Goal: Information Seeking & Learning: Learn about a topic

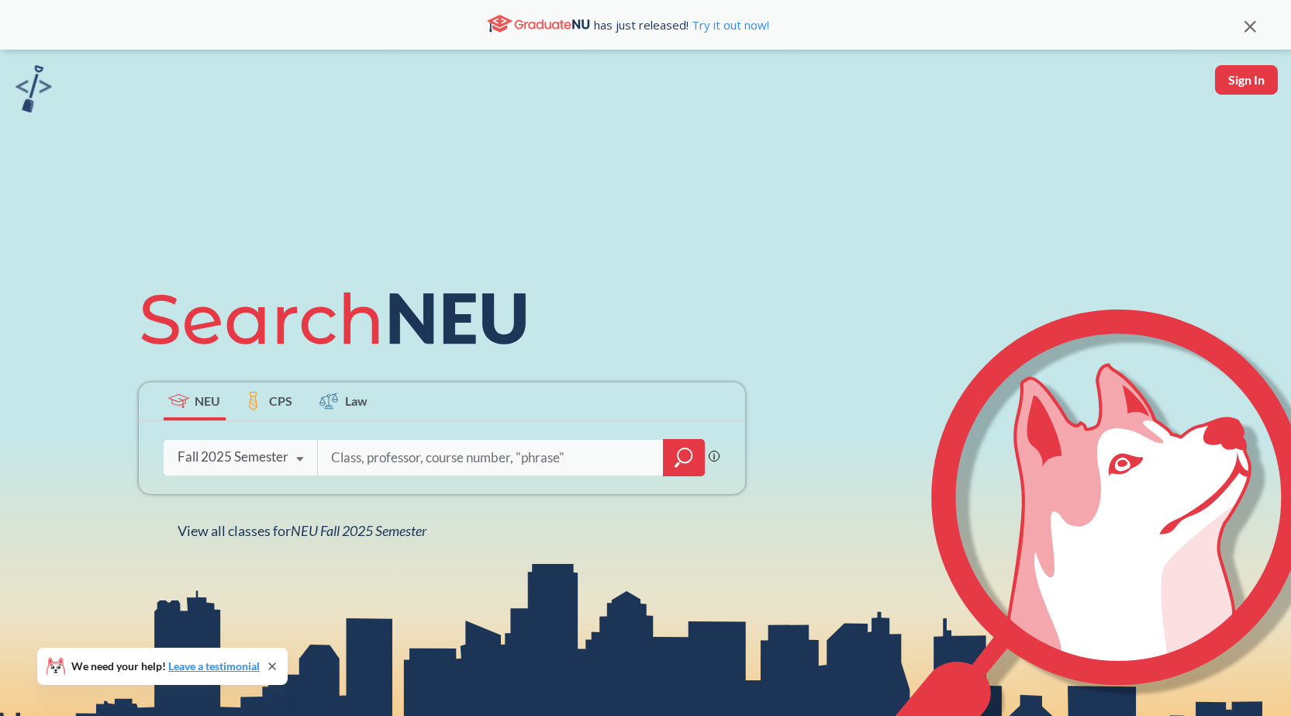
click at [362, 461] on input "search" at bounding box center [491, 457] width 323 height 33
type input "c"
type input "202610"
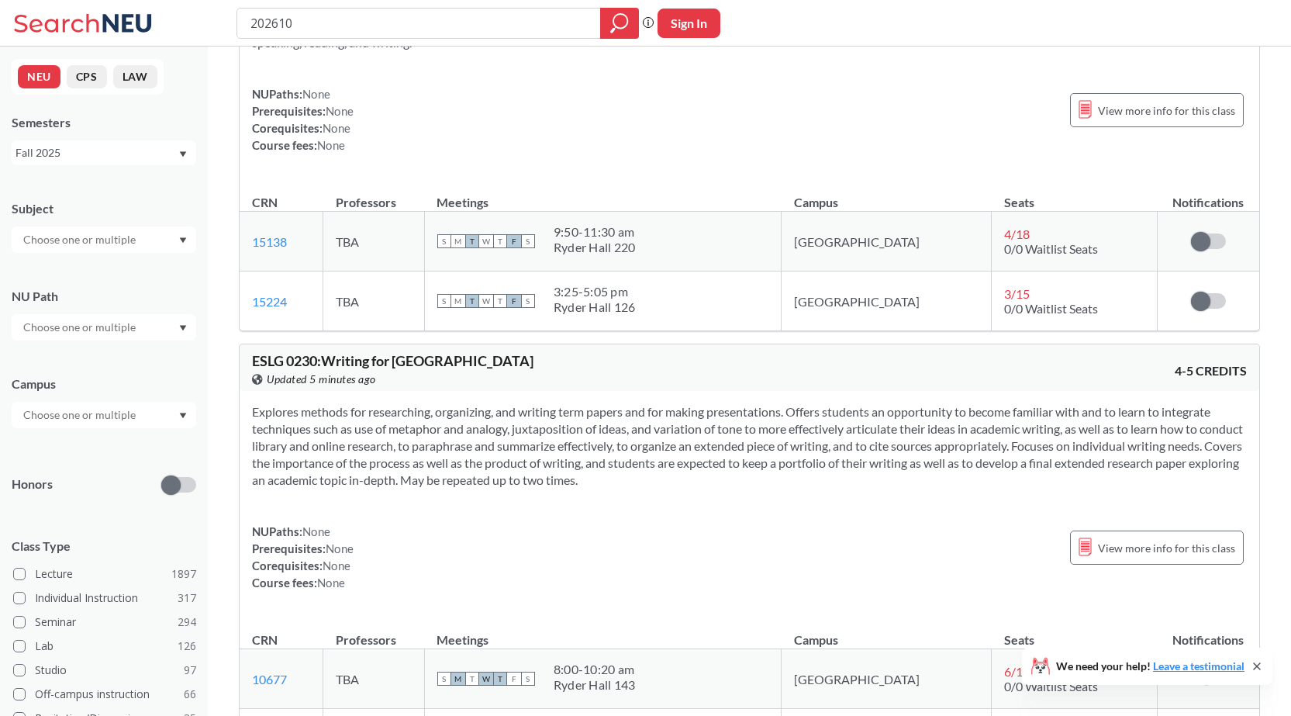
scroll to position [1706, 0]
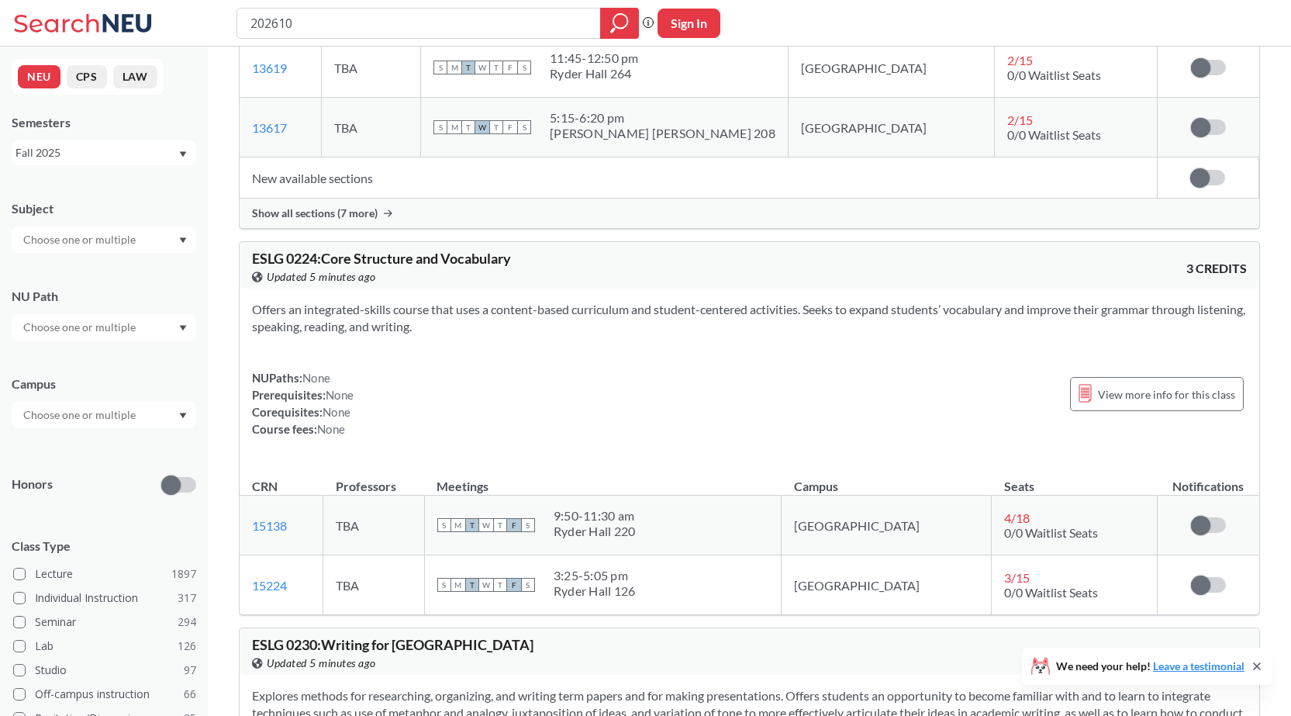
click at [378, 18] on input "202610" at bounding box center [419, 23] width 340 height 26
type input "chem 2312"
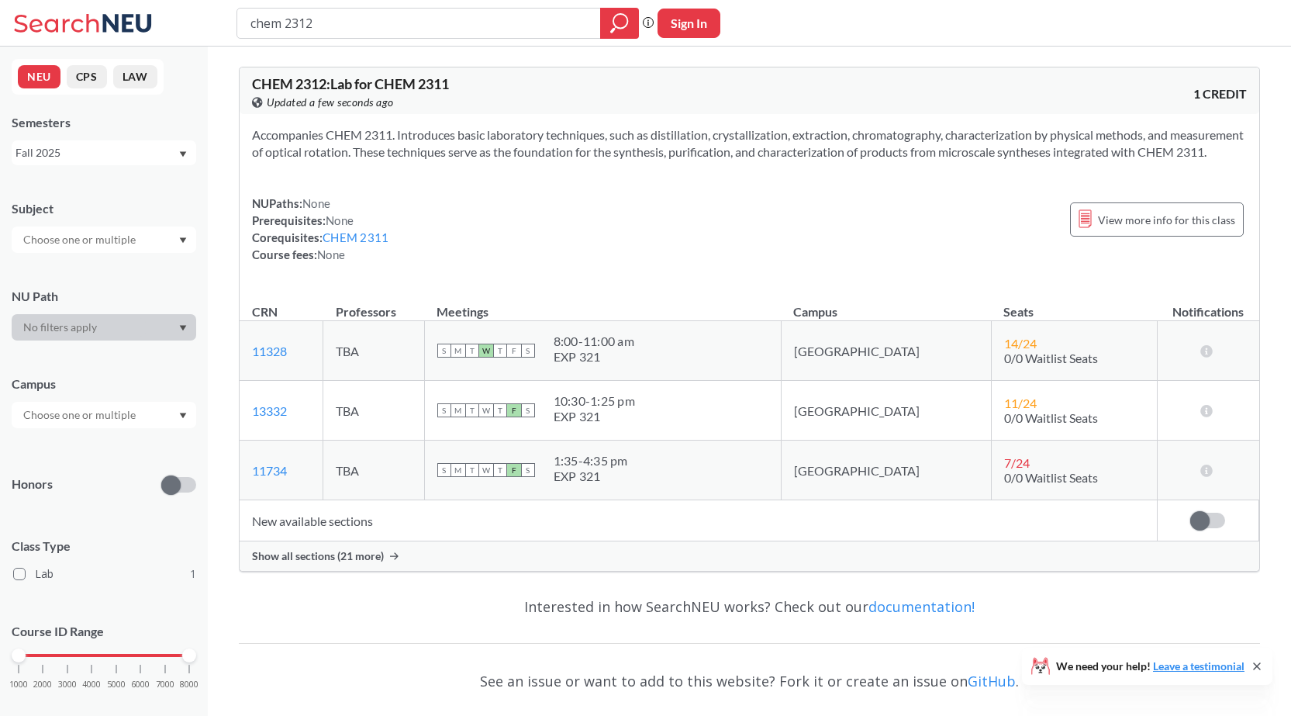
click at [318, 563] on span "Show all sections (21 more)" at bounding box center [318, 556] width 132 height 14
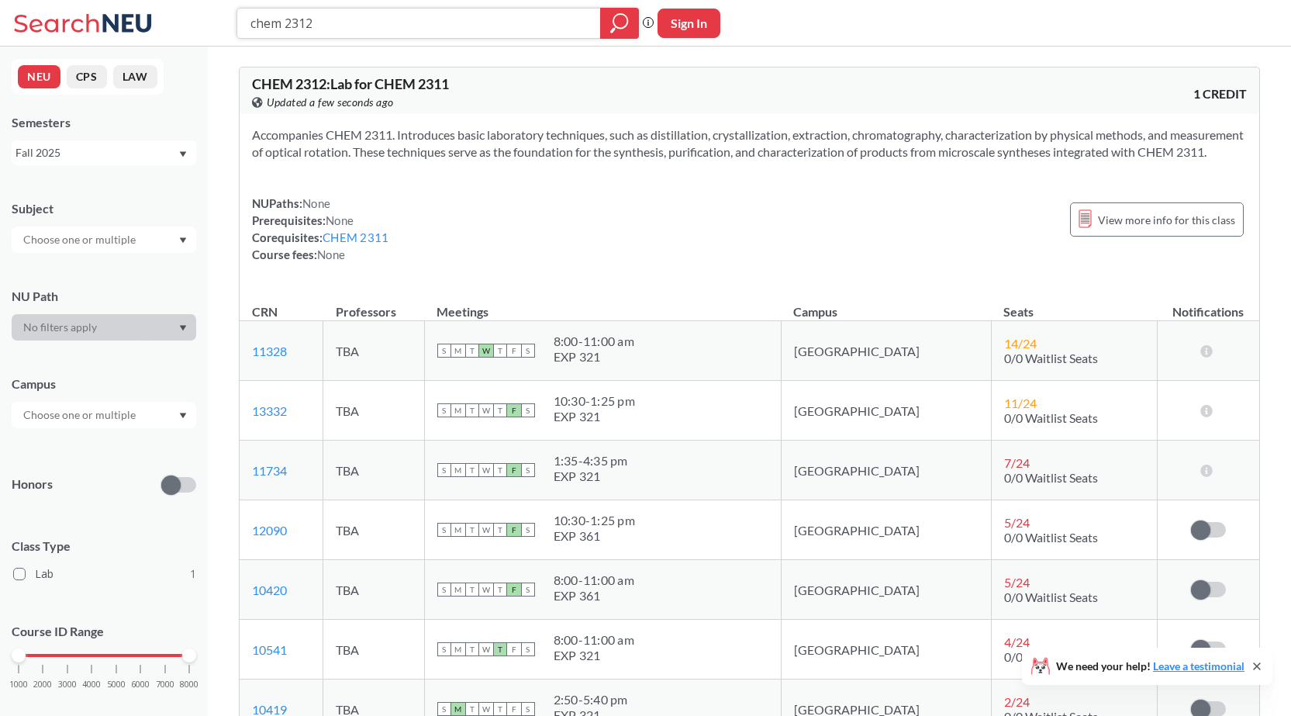
click at [411, 17] on input "chem 2312" at bounding box center [419, 23] width 340 height 26
type input "chem 2314"
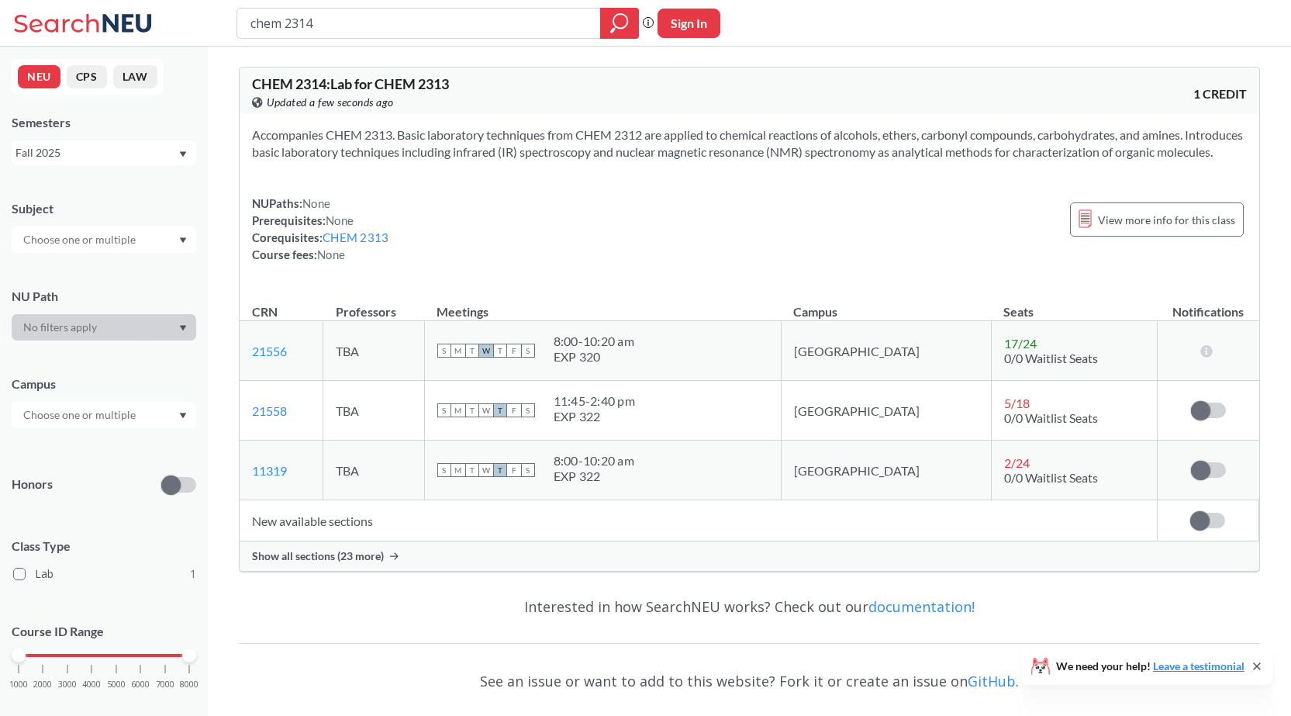
click at [314, 563] on span "Show all sections (23 more)" at bounding box center [318, 556] width 132 height 14
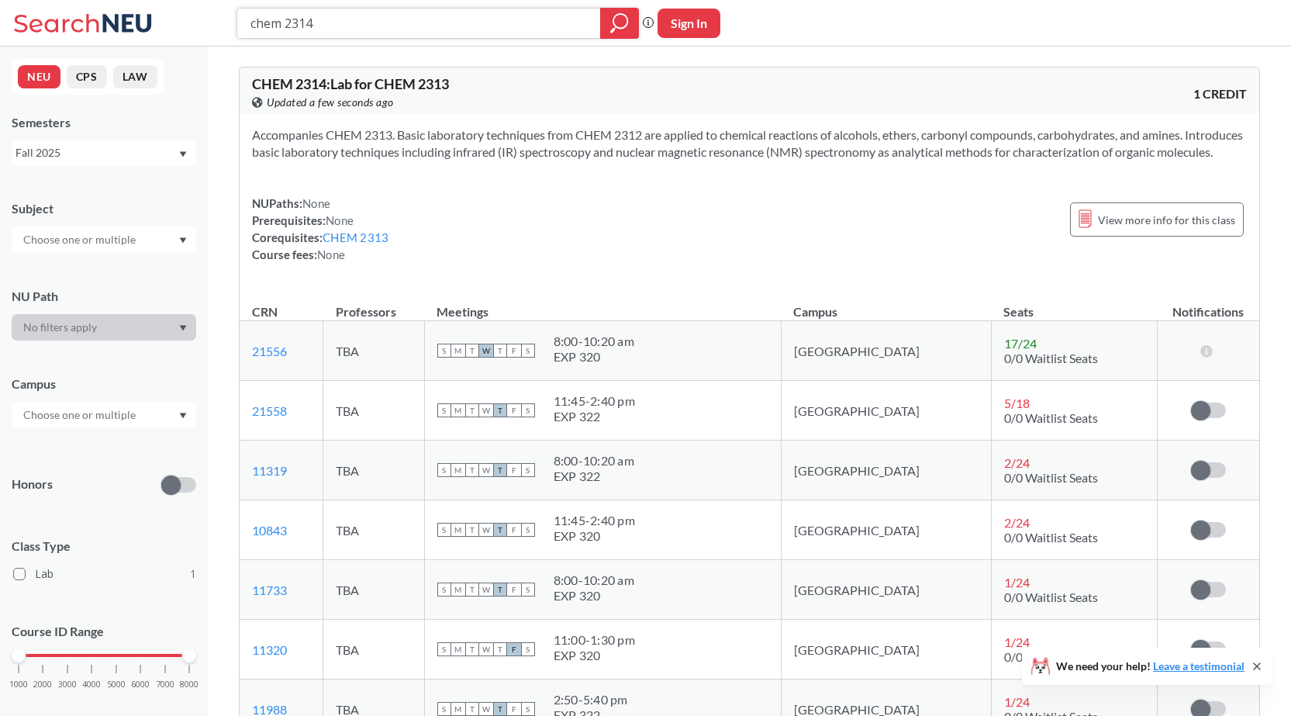
click at [389, 13] on input "chem 2314" at bounding box center [419, 23] width 340 height 26
type input "chem 2312"
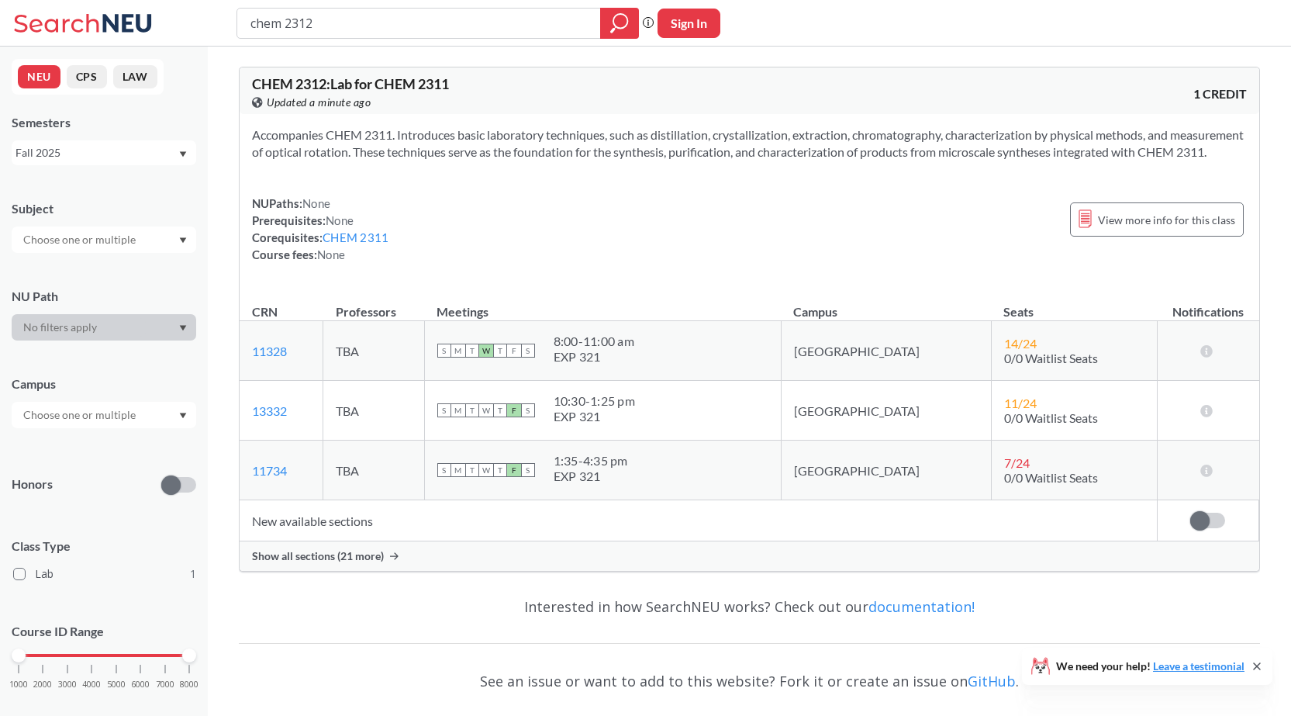
click at [302, 571] on div "Show all sections (21 more)" at bounding box center [750, 555] width 1020 height 29
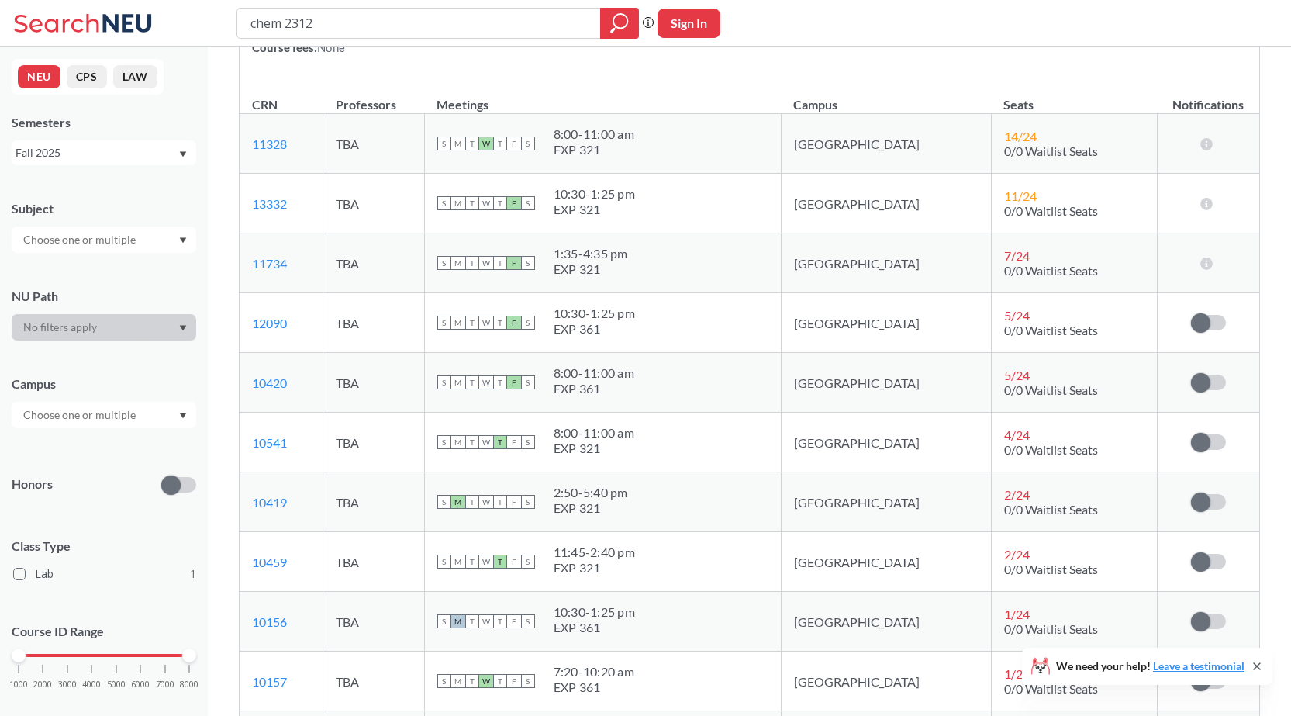
scroll to position [233, 0]
